Goal: Transaction & Acquisition: Book appointment/travel/reservation

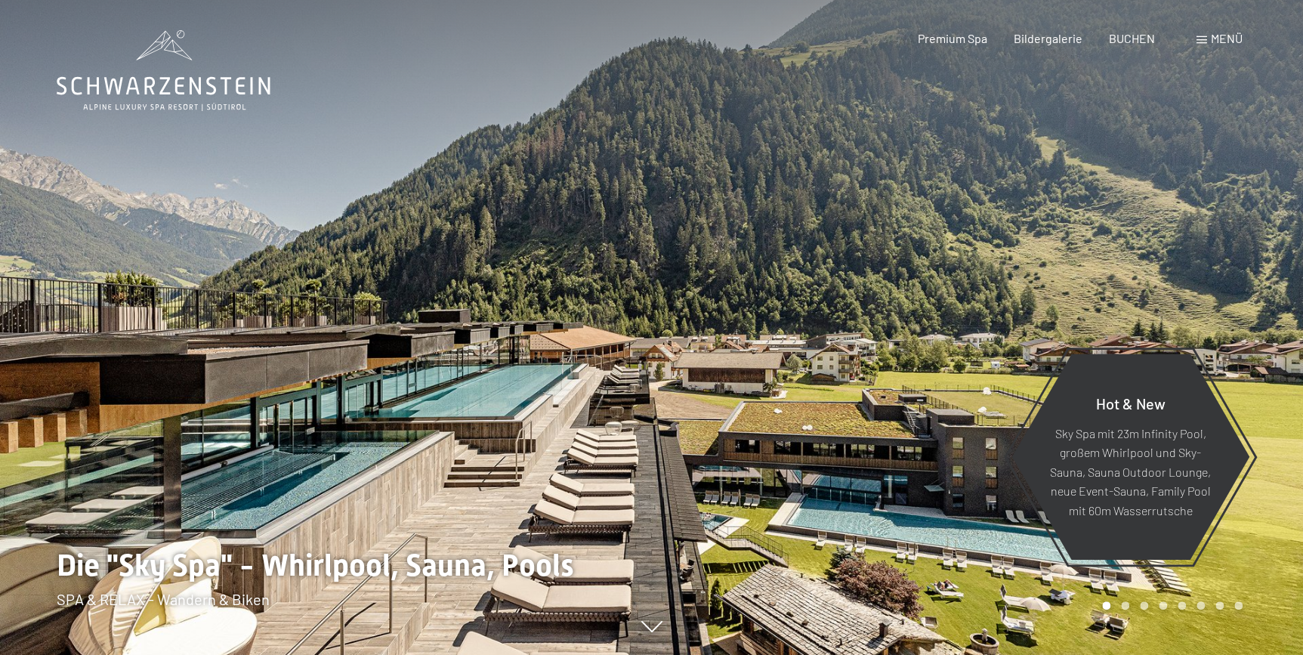
click at [1133, 47] on div "Buchen Anfragen Premium Spa Bildergalerie BUCHEN Menü DE IT EN Gutschein Bilder…" at bounding box center [1053, 38] width 379 height 17
click at [1131, 38] on span "BUCHEN" at bounding box center [1132, 36] width 46 height 14
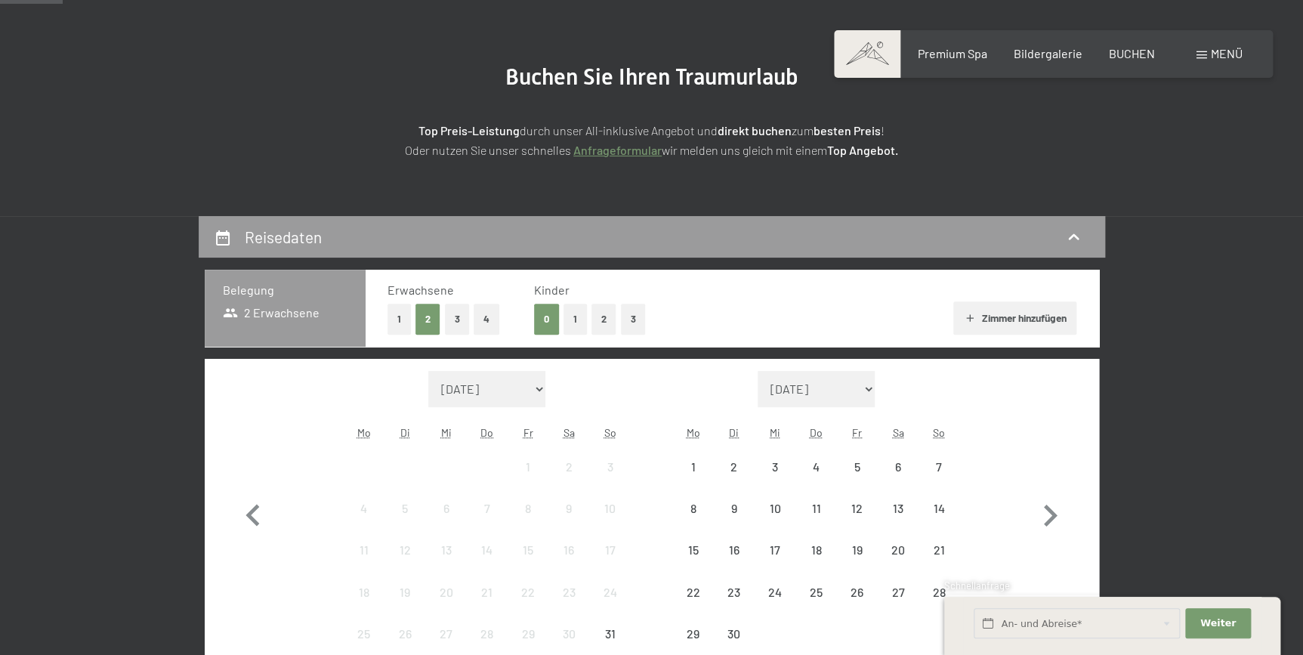
scroll to position [206, 0]
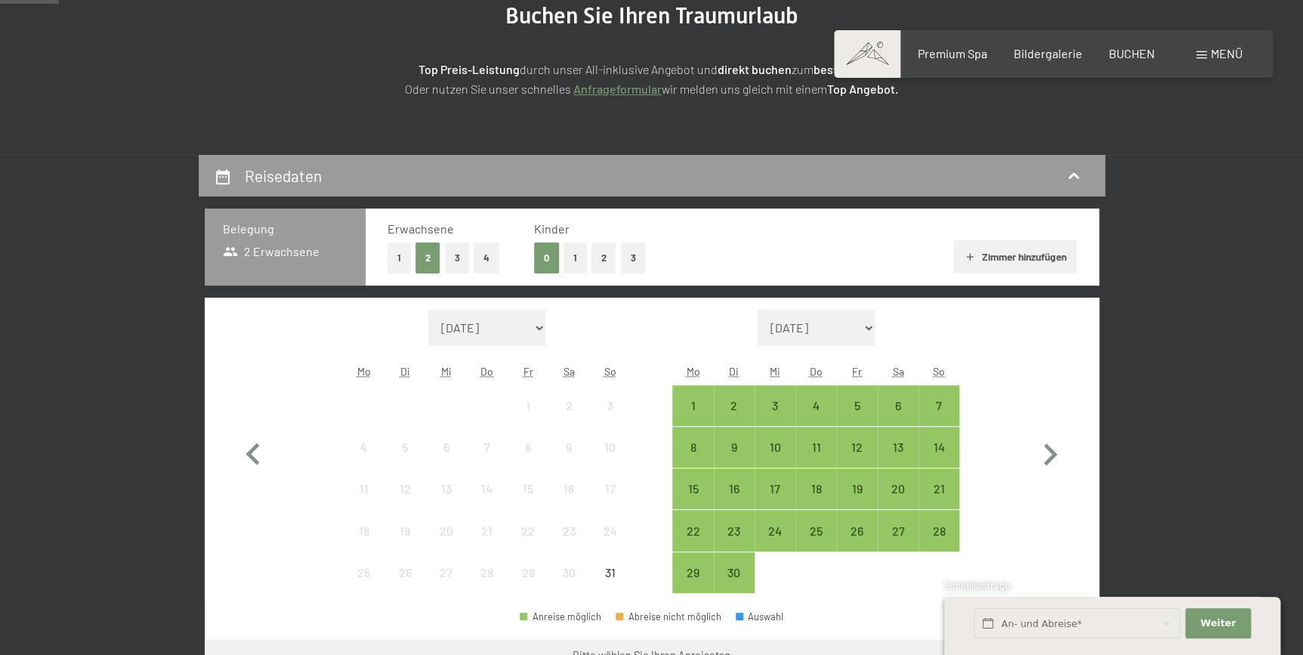
click at [577, 263] on button "1" at bounding box center [575, 258] width 23 height 31
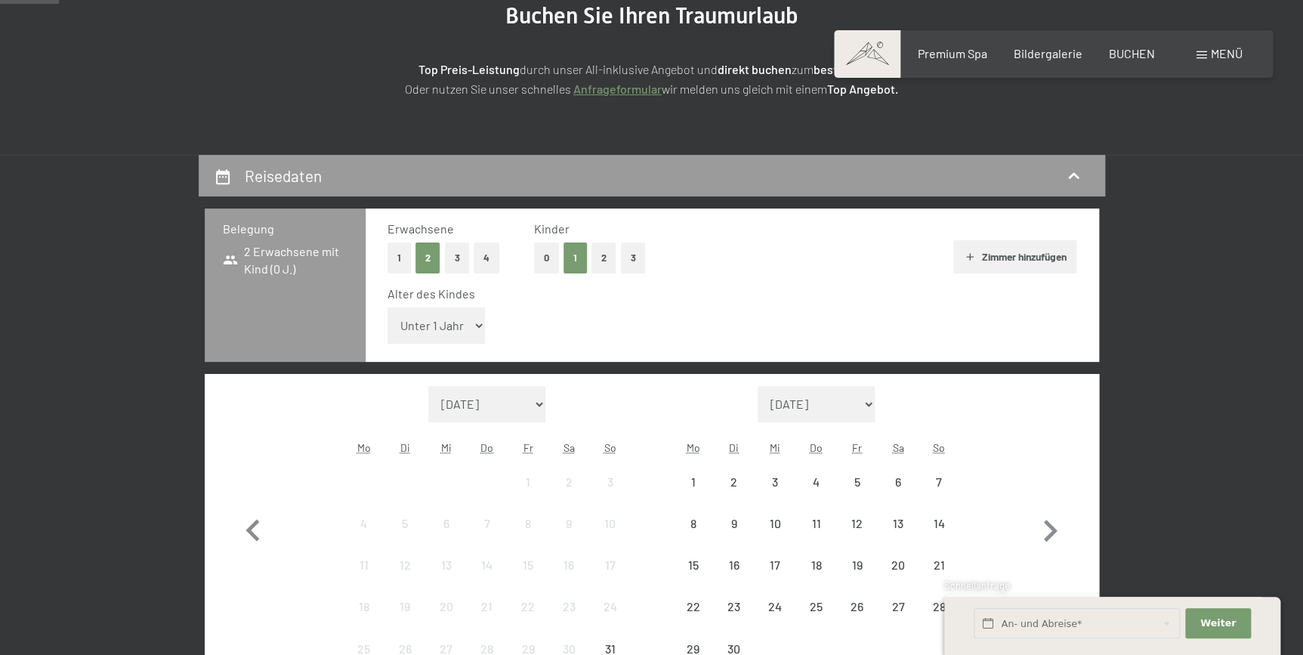
click at [462, 314] on select "Unter 1 Jahr 1 Jahr 2 Jahre 3 Jahre 4 Jahre 5 Jahre 6 Jahre 7 Jahre 8 Jahre 9 J…" at bounding box center [437, 326] width 98 height 36
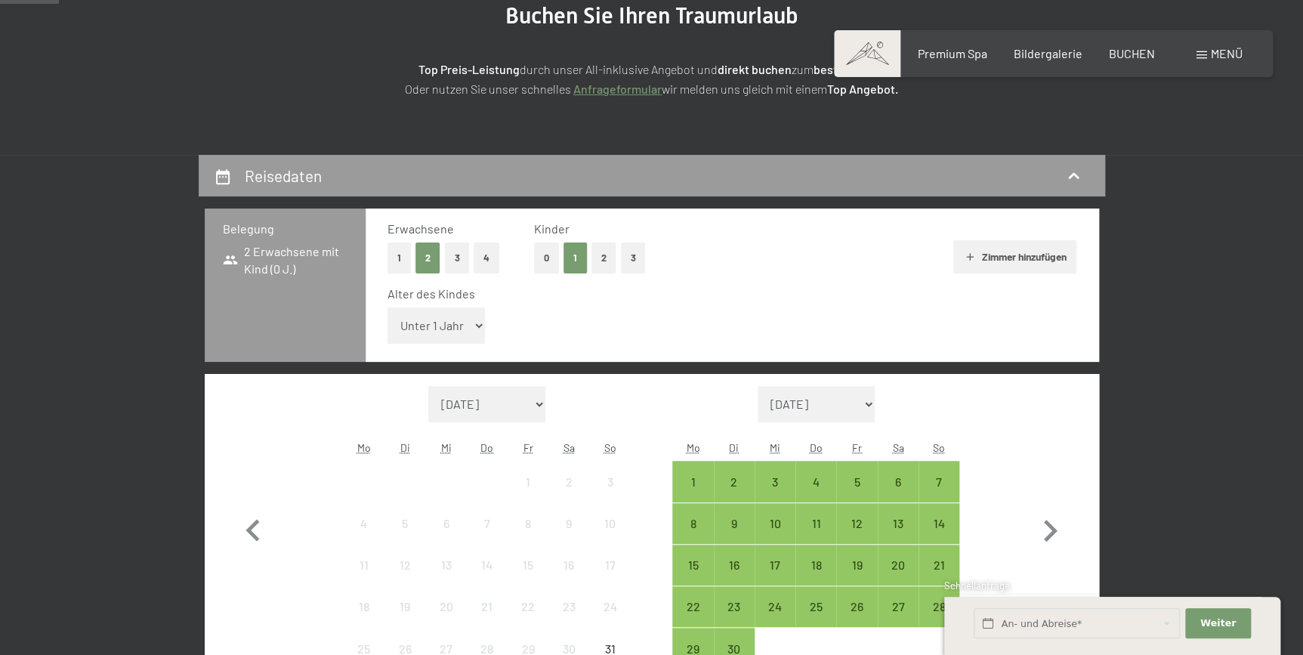
select select "4"
click at [388, 308] on select "Unter 1 Jahr 1 Jahr 2 Jahre 3 Jahre 4 Jahre 5 Jahre 6 Jahre 7 Jahre 8 Jahre 9 J…" at bounding box center [437, 326] width 98 height 36
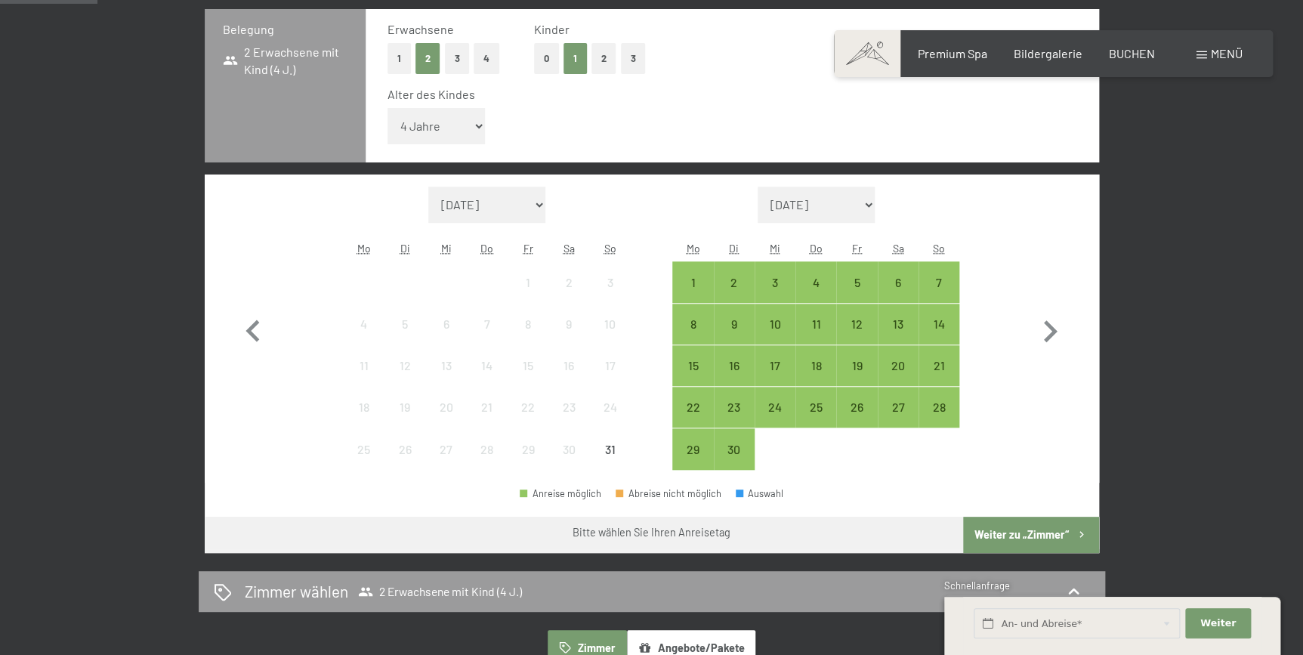
scroll to position [412, 0]
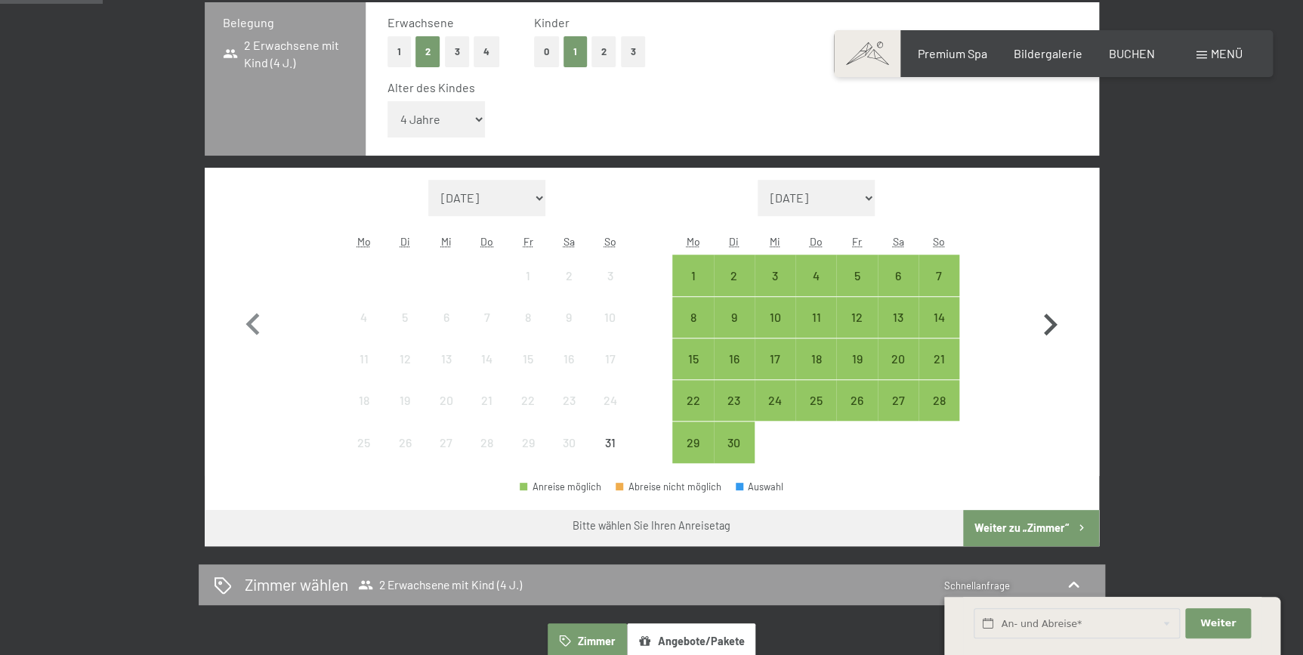
click at [1057, 323] on icon "button" at bounding box center [1050, 325] width 44 height 44
click at [1056, 323] on icon "button" at bounding box center [1051, 325] width 14 height 22
select select "[DATE]"
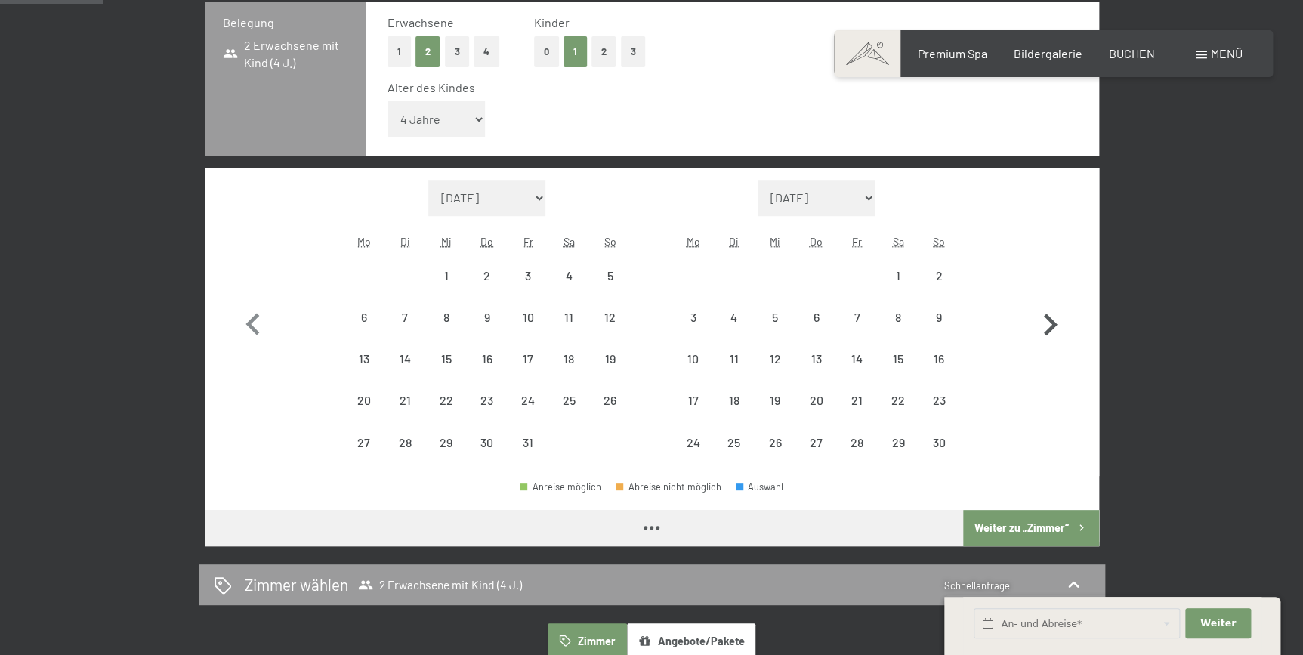
click at [1056, 323] on icon "button" at bounding box center [1051, 325] width 14 height 22
select select "[DATE]"
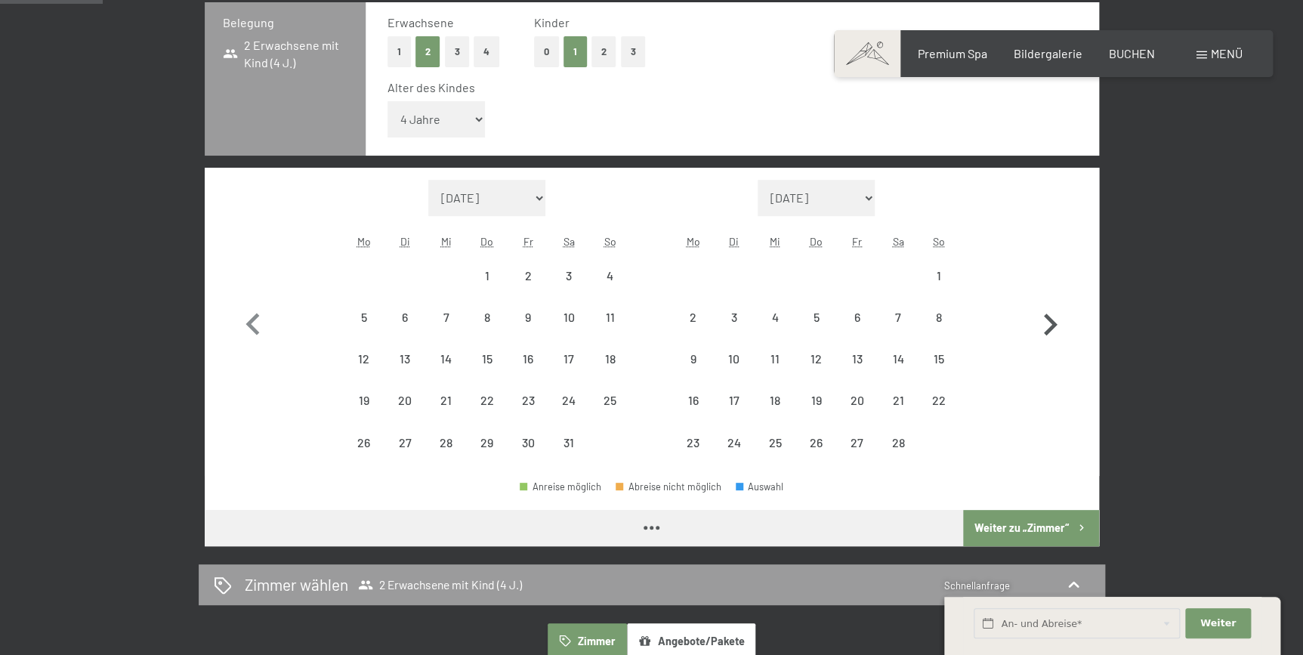
click at [1056, 323] on icon "button" at bounding box center [1051, 325] width 14 height 22
select select "[DATE]"
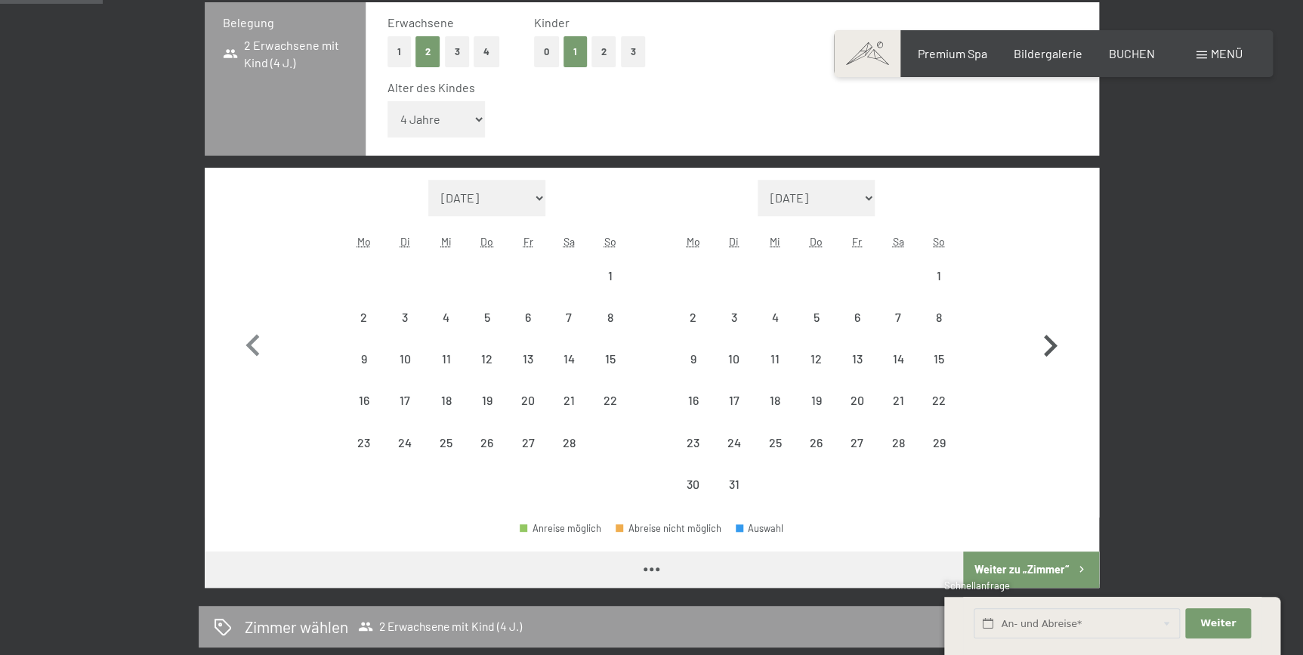
select select "[DATE]"
click at [1050, 349] on icon "button" at bounding box center [1051, 346] width 14 height 22
select select "[DATE]"
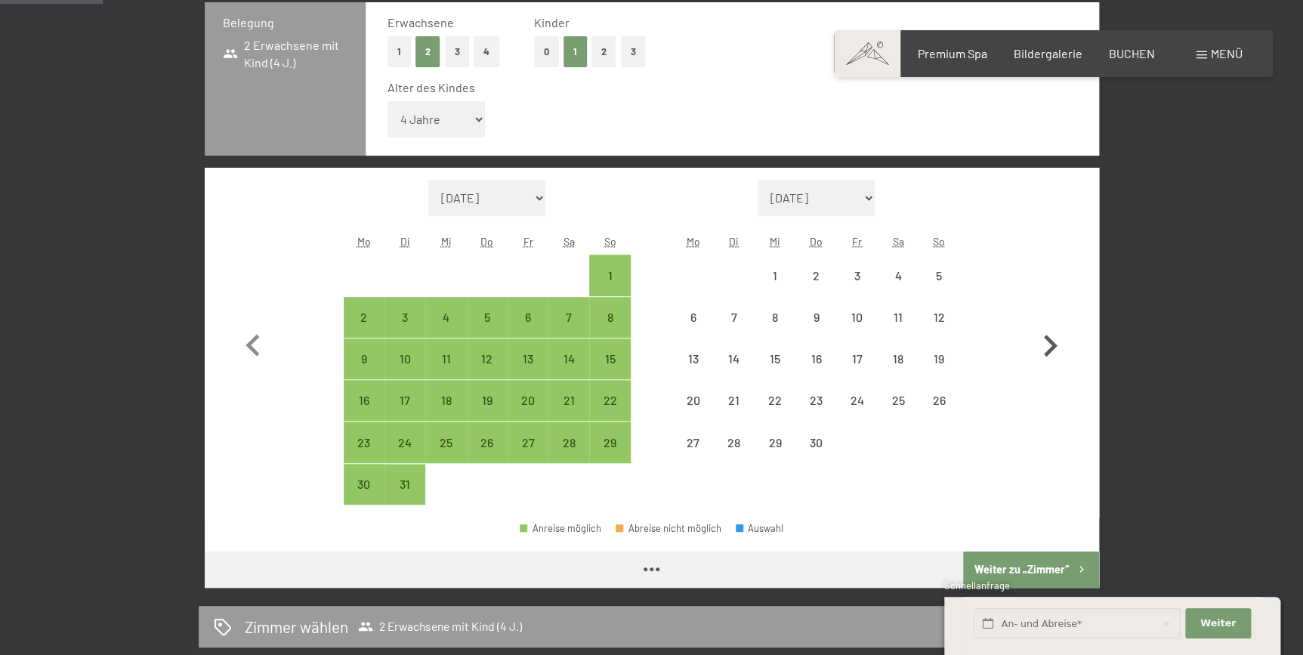
select select "[DATE]"
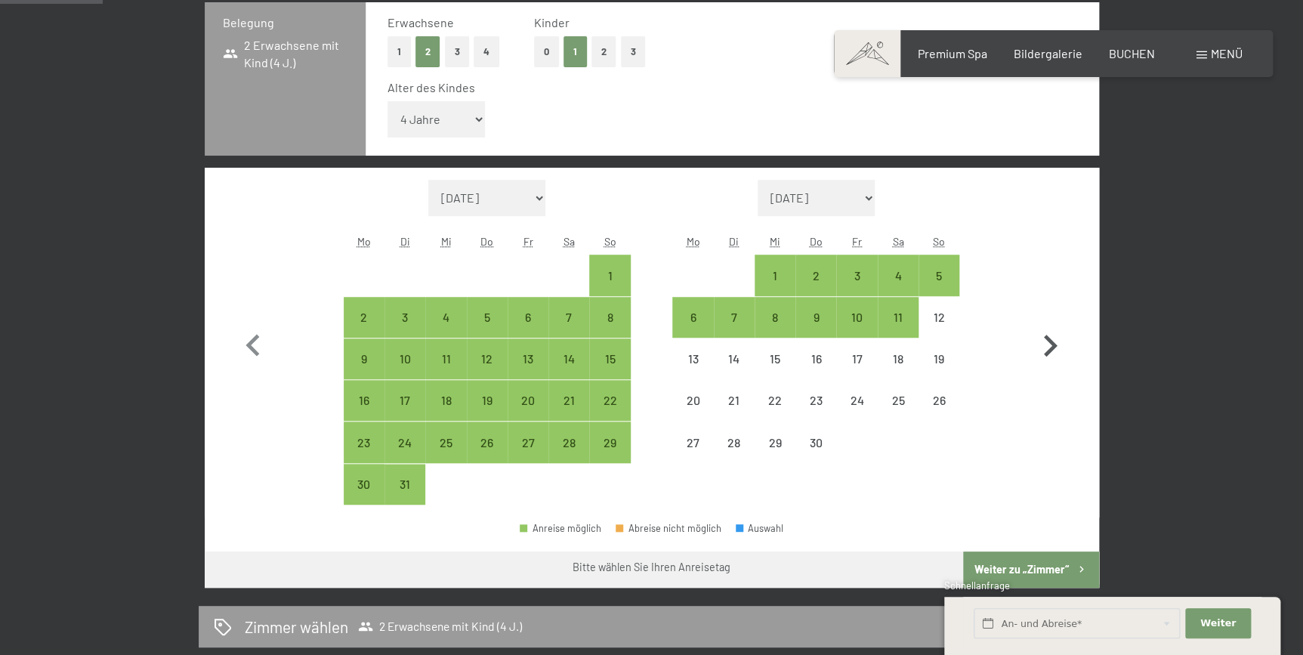
click at [1050, 349] on icon "button" at bounding box center [1051, 346] width 14 height 22
select select "[DATE]"
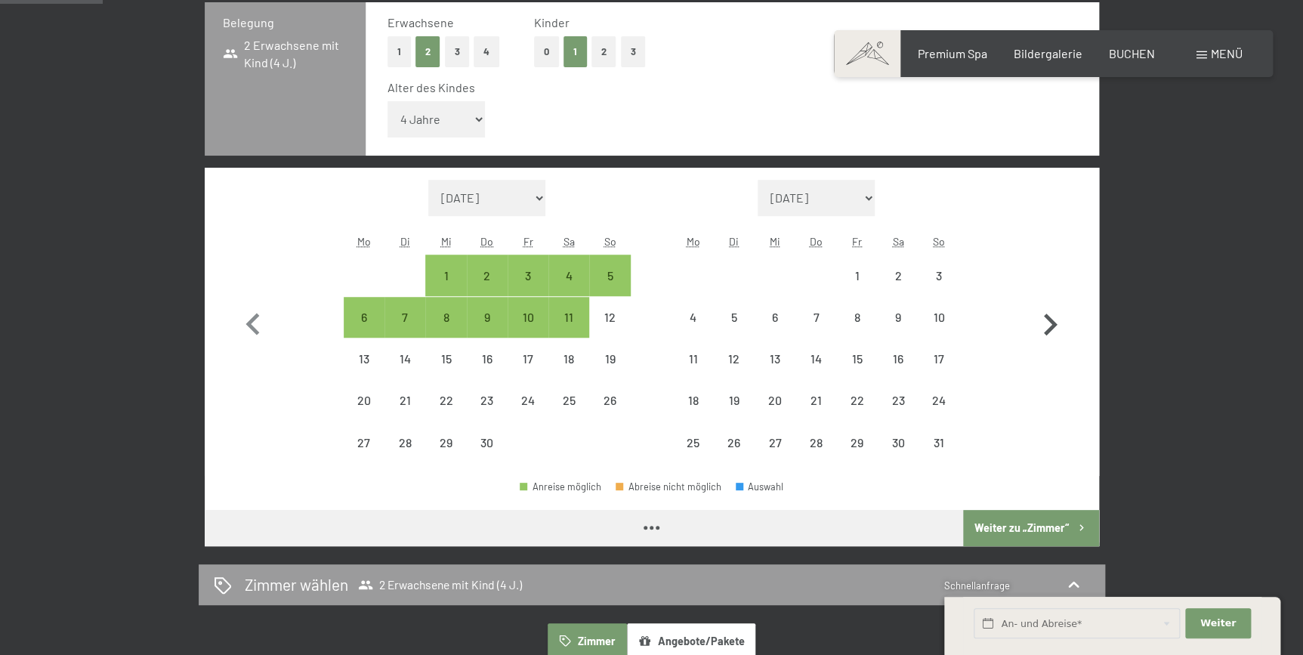
select select "[DATE]"
click at [255, 323] on icon "button" at bounding box center [253, 325] width 44 height 44
select select "[DATE]"
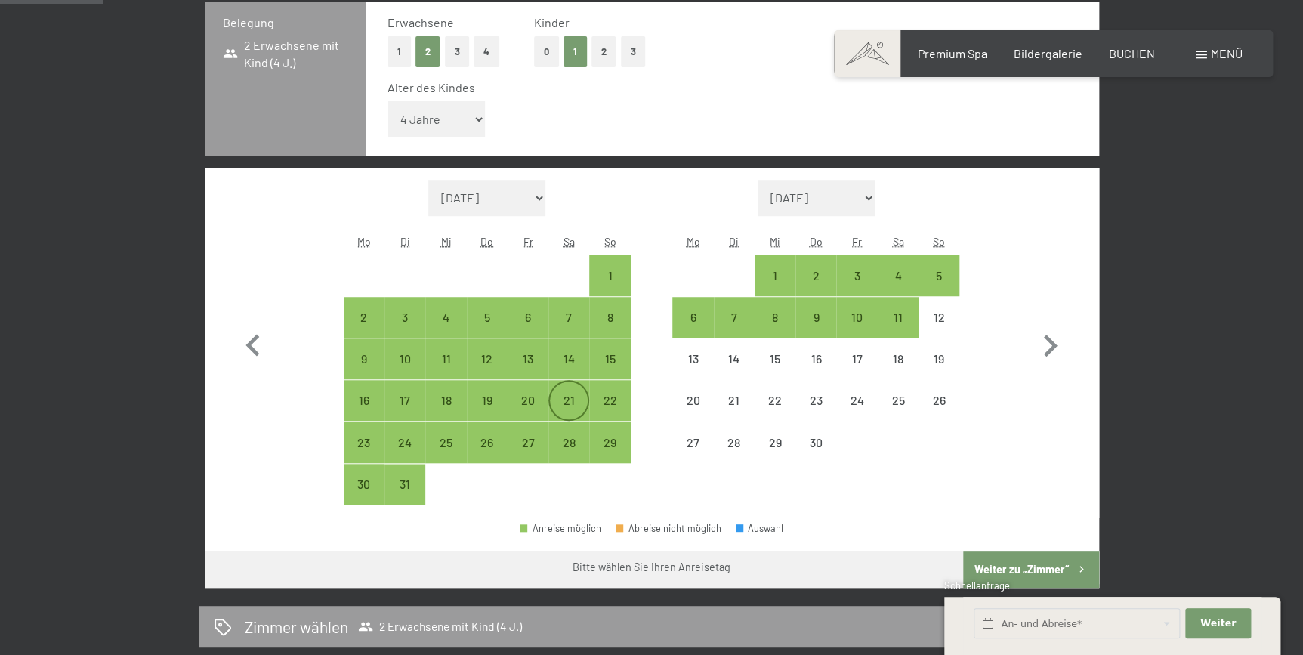
click at [567, 400] on div "21" at bounding box center [569, 413] width 38 height 38
select select "[DATE]"
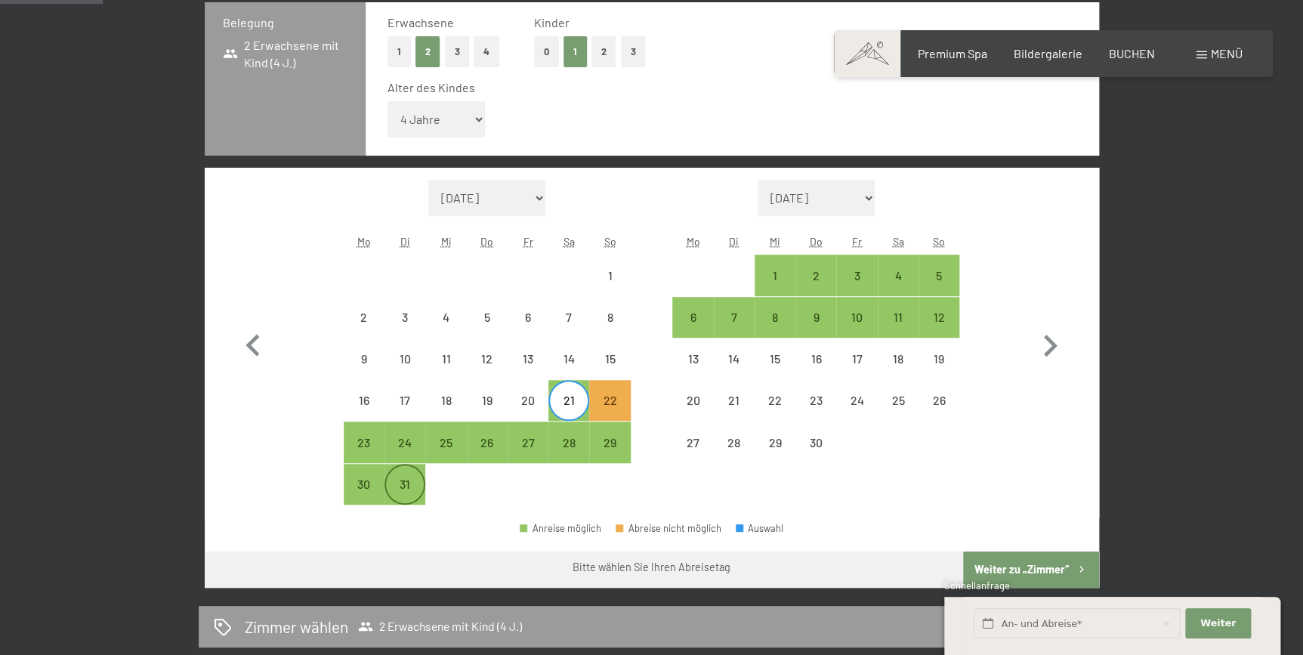
click at [410, 478] on div "31" at bounding box center [405, 497] width 38 height 38
select select "[DATE]"
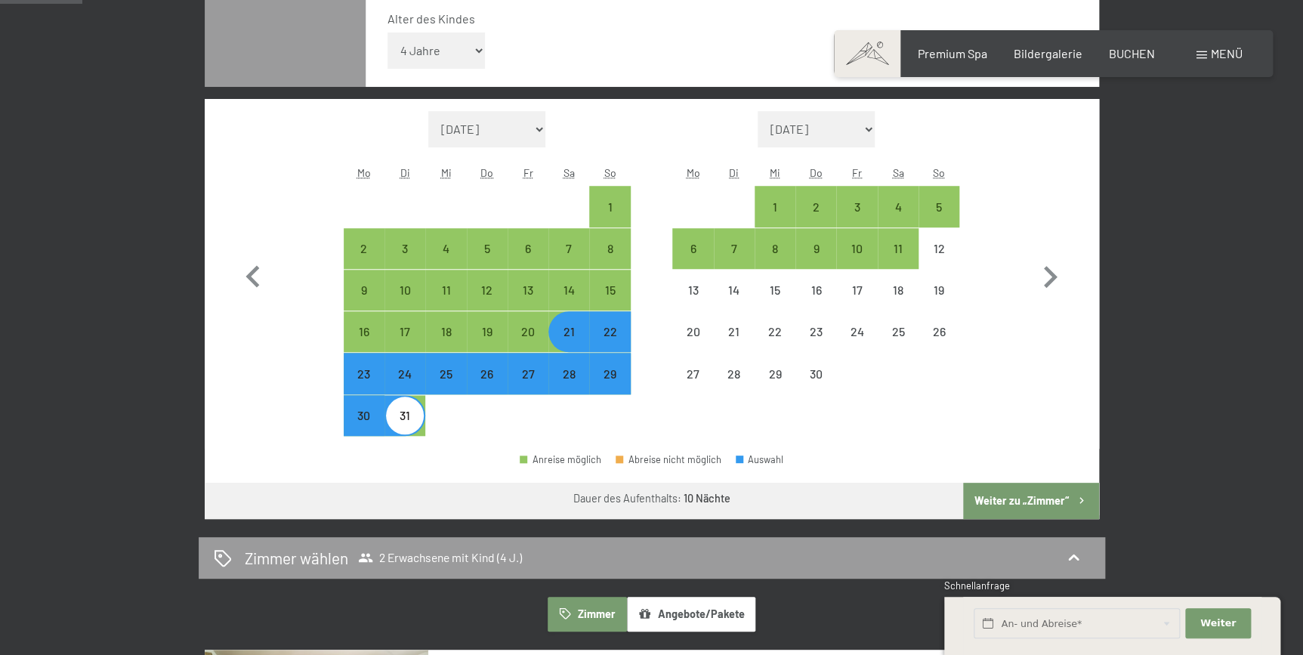
click at [1069, 509] on button "Weiter zu „Zimmer“" at bounding box center [1030, 501] width 135 height 36
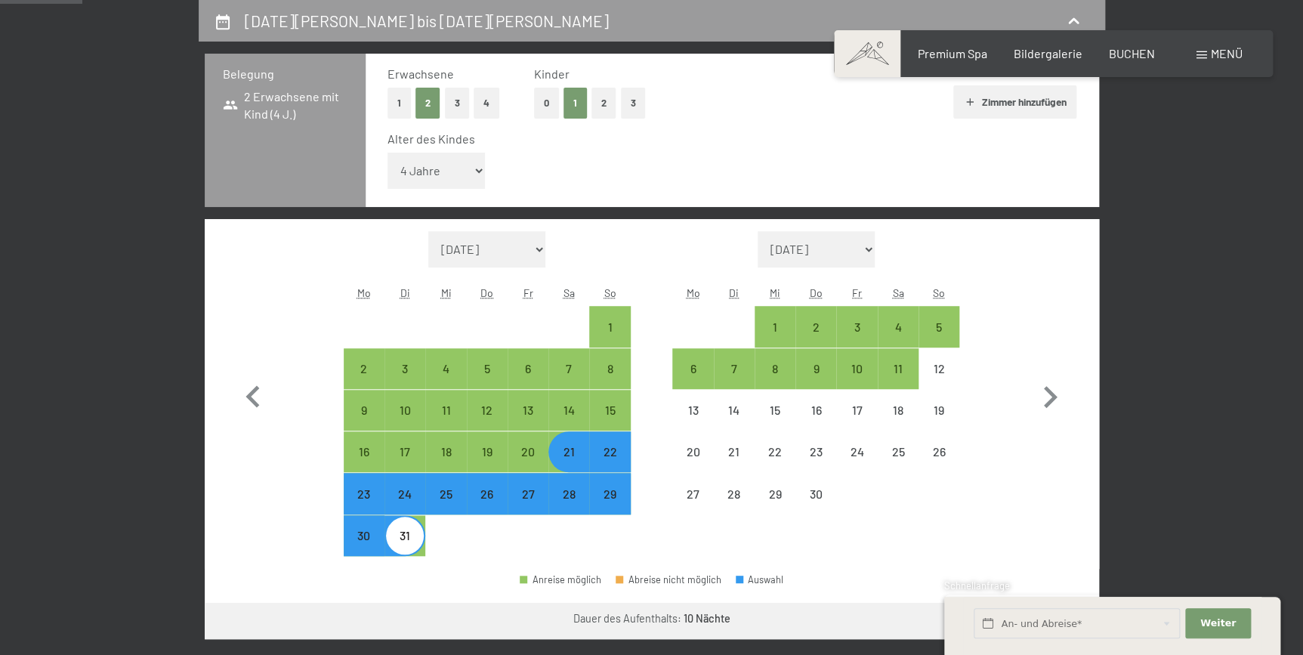
select select "[DATE]"
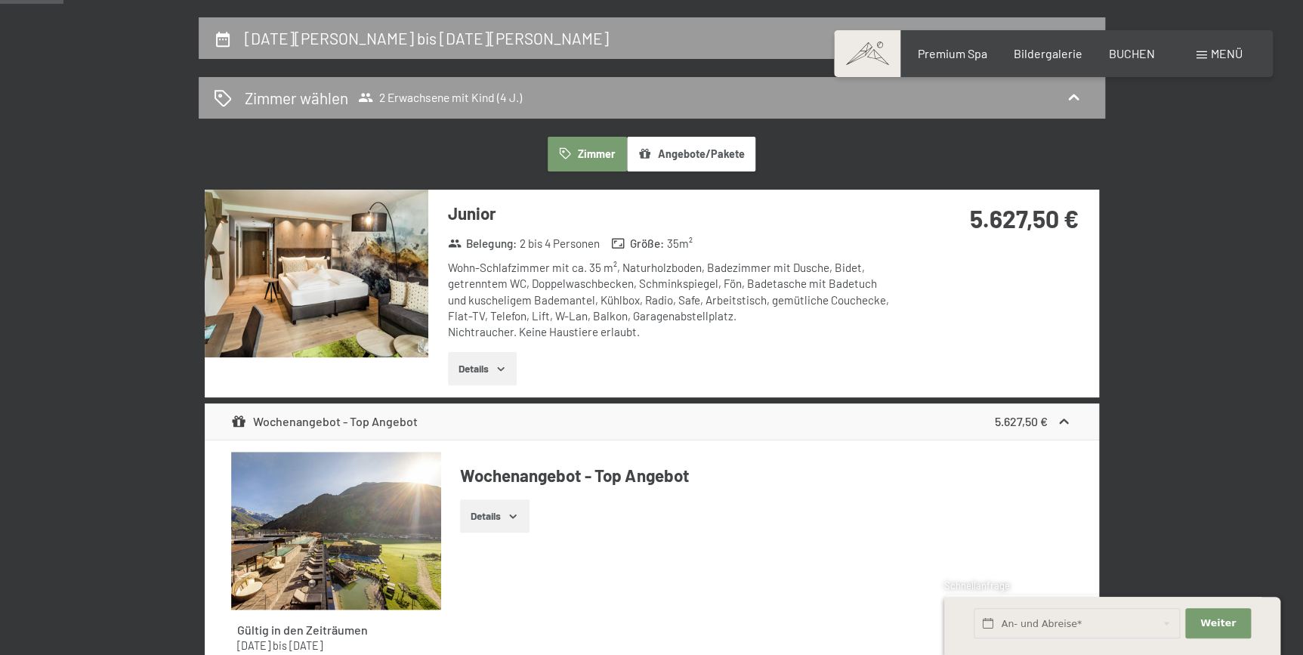
scroll to position [0, 0]
